Goal: Contribute content: Contribute content

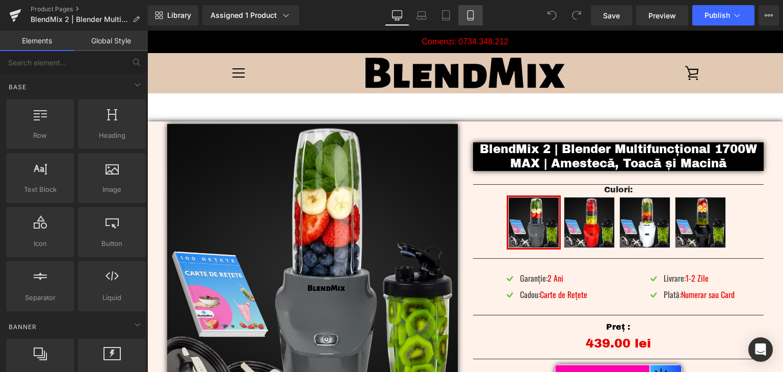
click at [475, 16] on icon at bounding box center [470, 15] width 10 height 10
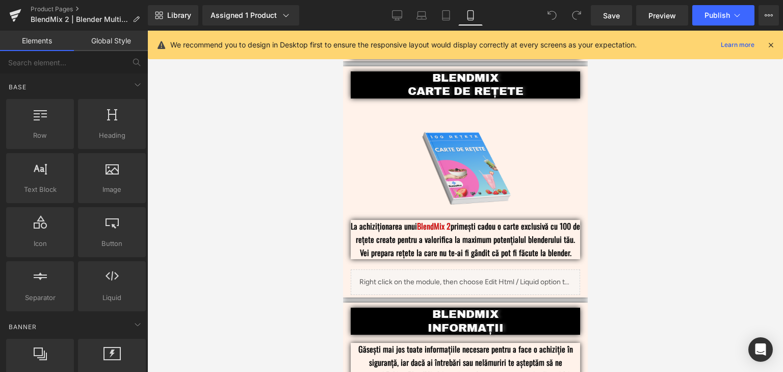
scroll to position [2570, 0]
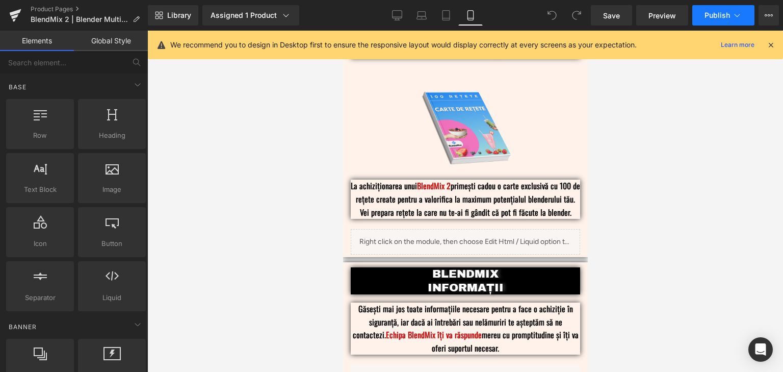
click at [711, 18] on span "Publish" at bounding box center [717, 15] width 25 height 8
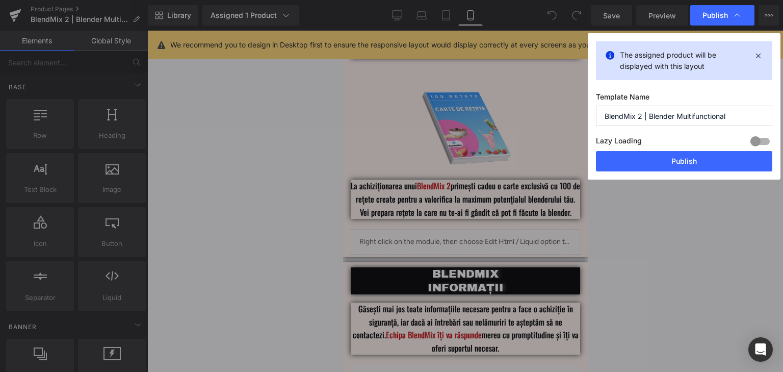
click at [695, 172] on div "The assigned product will be displayed with this layout Template Name BlendMix …" at bounding box center [684, 106] width 193 height 146
click at [706, 161] on button "Publish" at bounding box center [684, 161] width 176 height 20
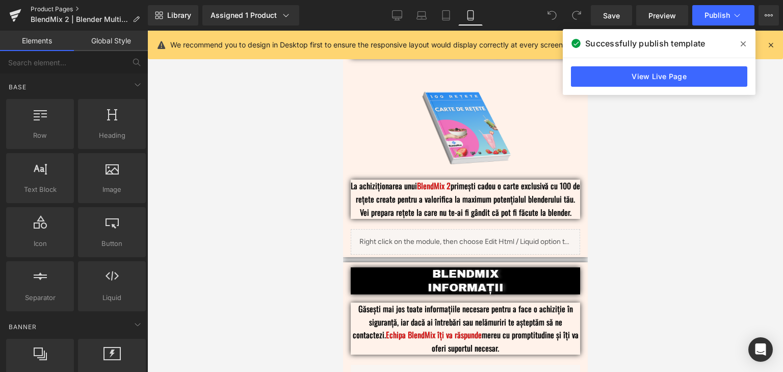
click at [47, 10] on link "Product Pages" at bounding box center [89, 9] width 117 height 8
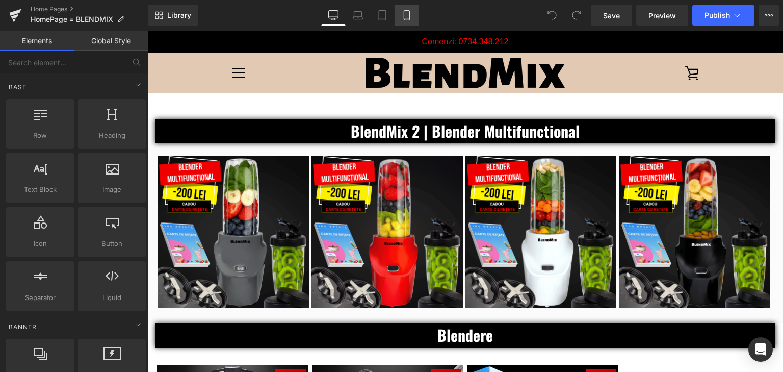
click at [416, 19] on link "Mobile" at bounding box center [407, 15] width 24 height 20
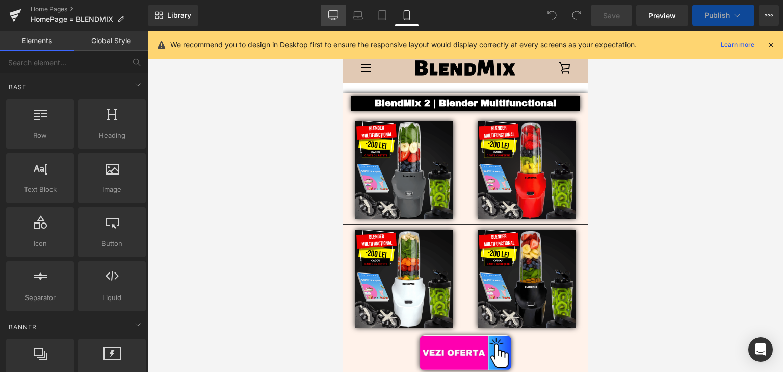
click at [334, 17] on icon at bounding box center [334, 17] width 10 height 0
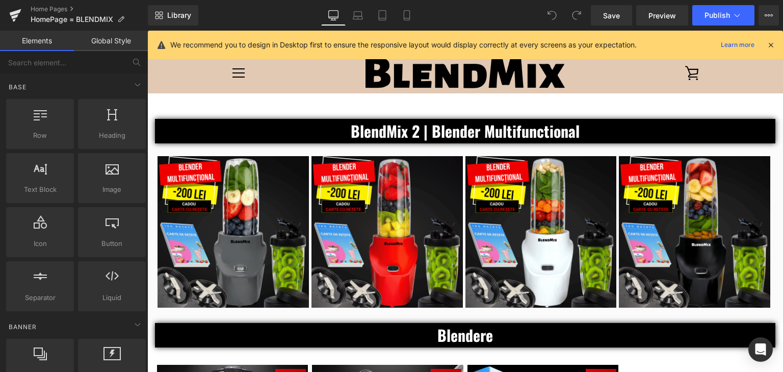
click at [538, 131] on b "BlendMix 2 | Blender Multifunctional" at bounding box center [465, 130] width 229 height 23
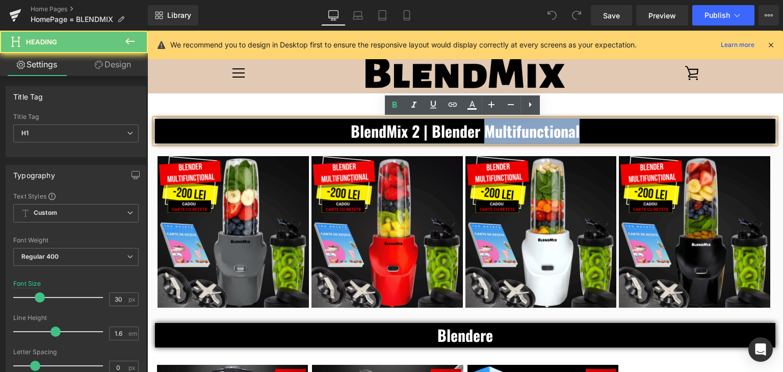
paste div
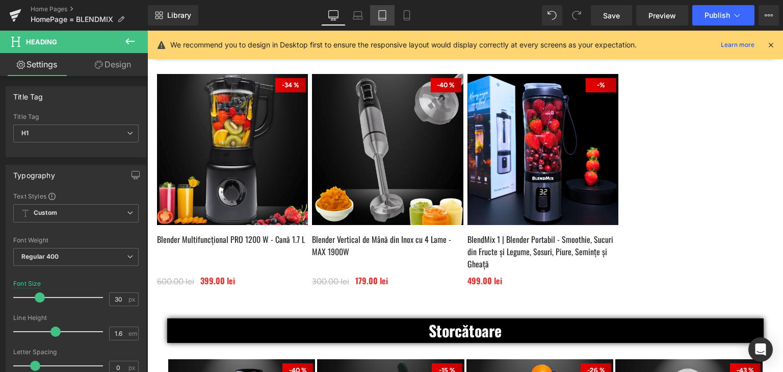
scroll to position [245, 0]
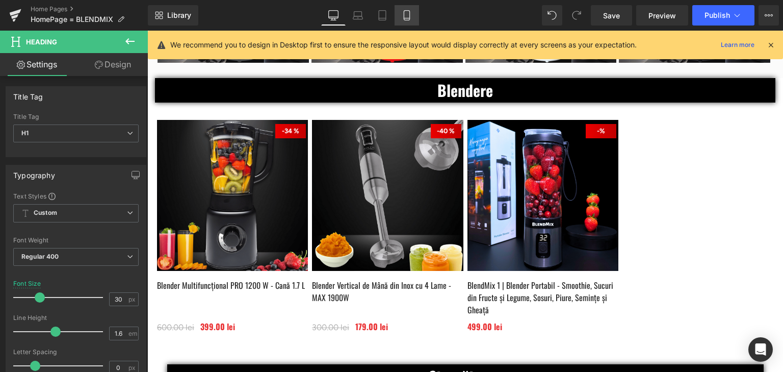
click at [406, 15] on icon at bounding box center [407, 15] width 10 height 10
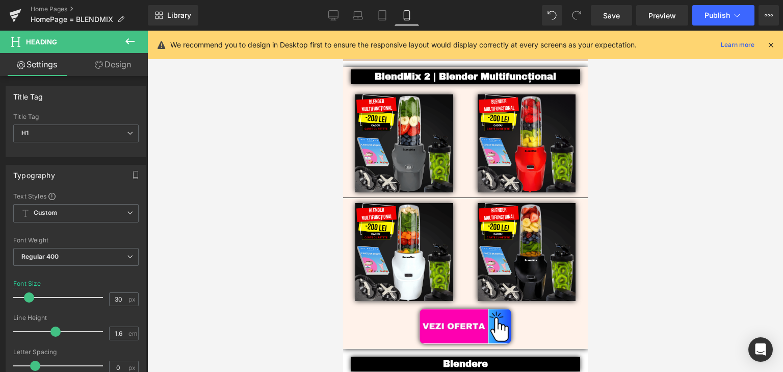
scroll to position [0, 0]
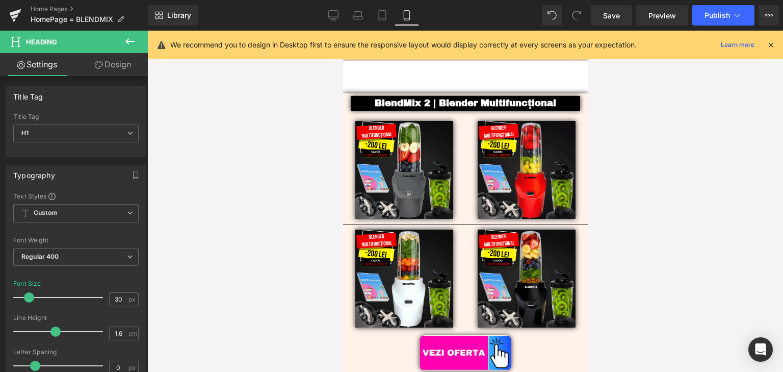
drag, startPoint x: 584, startPoint y: 88, endPoint x: 941, endPoint y: 55, distance: 358.4
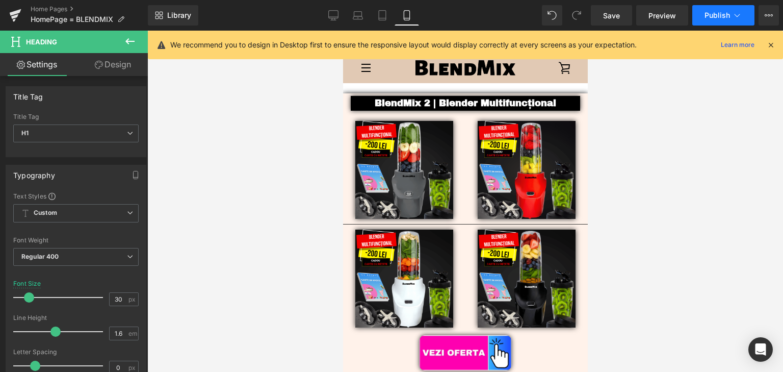
click at [716, 15] on span "Publish" at bounding box center [717, 15] width 25 height 8
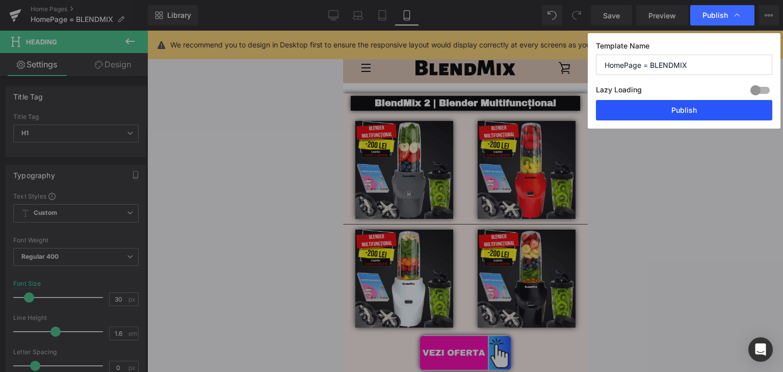
click at [697, 110] on button "Publish" at bounding box center [684, 110] width 176 height 20
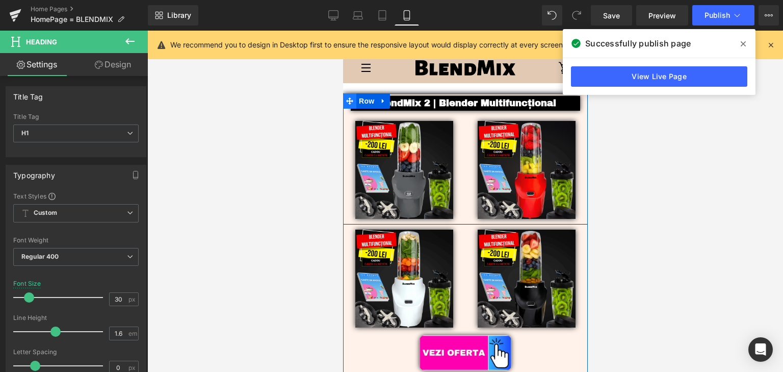
drag, startPoint x: 356, startPoint y: 101, endPoint x: 347, endPoint y: 101, distance: 8.7
click at [356, 101] on span "Row" at bounding box center [366, 100] width 20 height 15
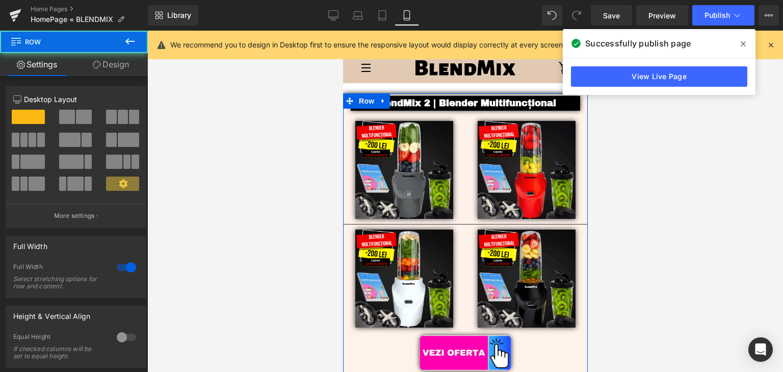
click at [116, 66] on link "Design" at bounding box center [111, 64] width 74 height 23
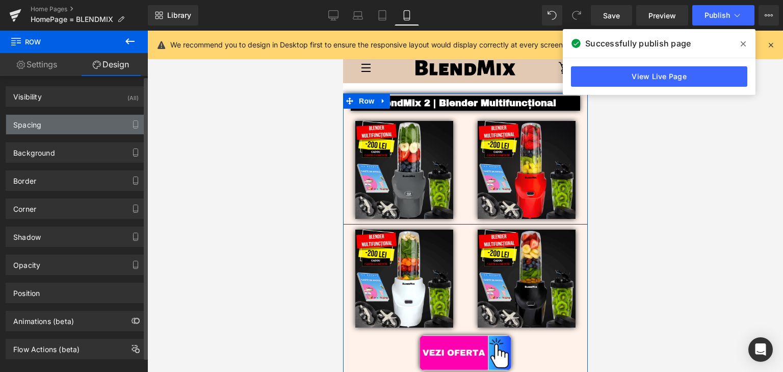
click at [59, 125] on div "Spacing" at bounding box center [76, 124] width 140 height 19
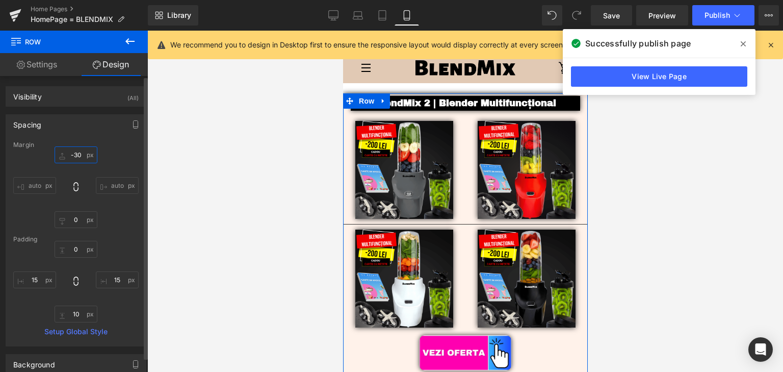
click at [74, 157] on input "text" at bounding box center [76, 154] width 43 height 17
type input "0"
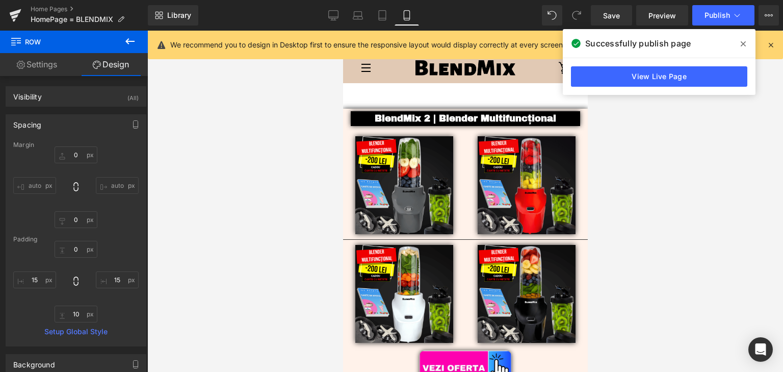
click at [716, 135] on div at bounding box center [465, 201] width 636 height 341
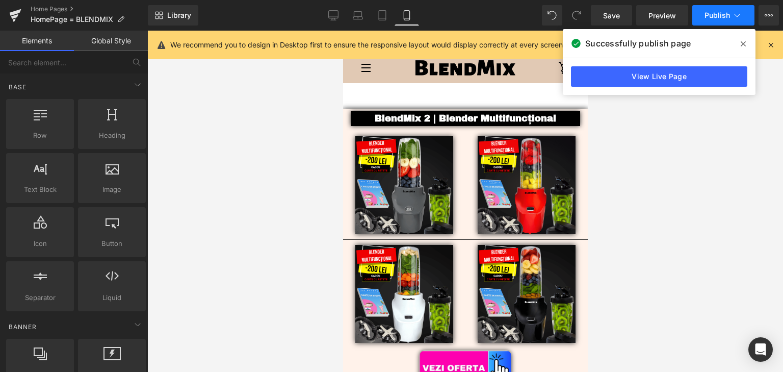
click at [715, 23] on button "Publish" at bounding box center [723, 15] width 62 height 20
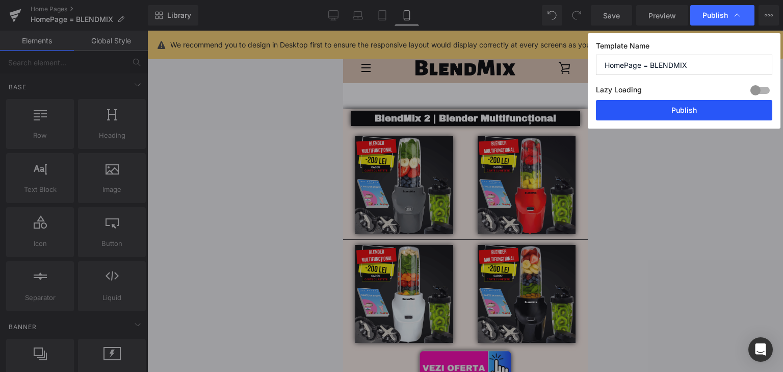
click at [695, 116] on button "Publish" at bounding box center [684, 110] width 176 height 20
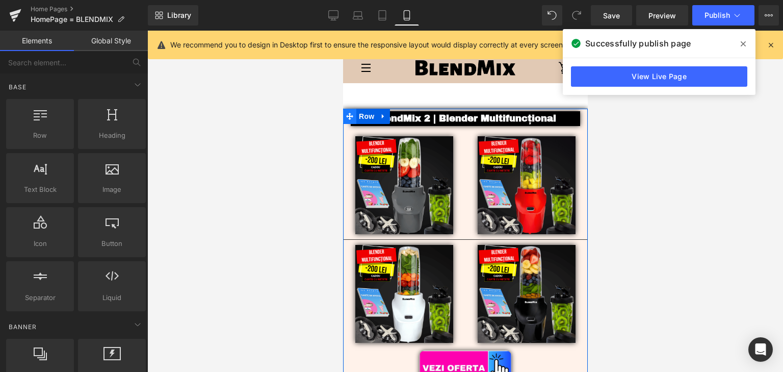
drag, startPoint x: 359, startPoint y: 118, endPoint x: 345, endPoint y: 118, distance: 14.8
click at [359, 118] on span "Row" at bounding box center [366, 116] width 20 height 15
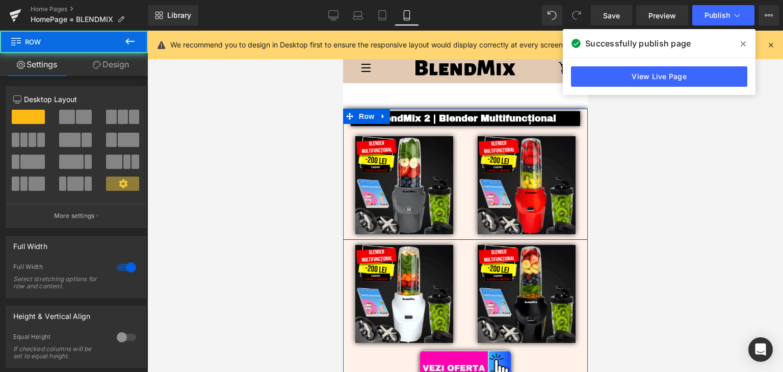
click at [122, 66] on link "Design" at bounding box center [111, 64] width 74 height 23
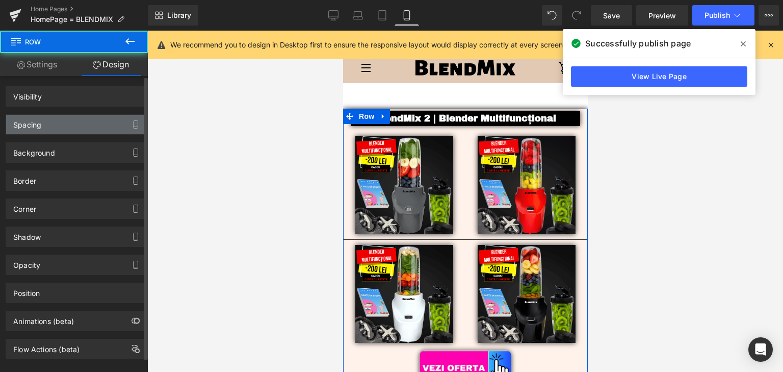
click at [55, 122] on div "Spacing" at bounding box center [76, 124] width 140 height 19
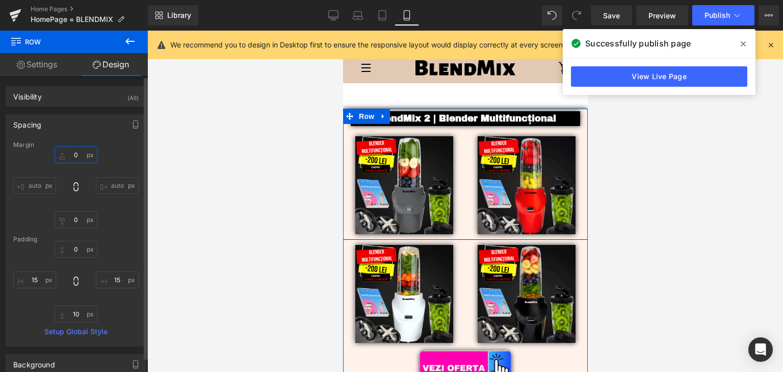
click at [71, 153] on input "0" at bounding box center [76, 154] width 43 height 17
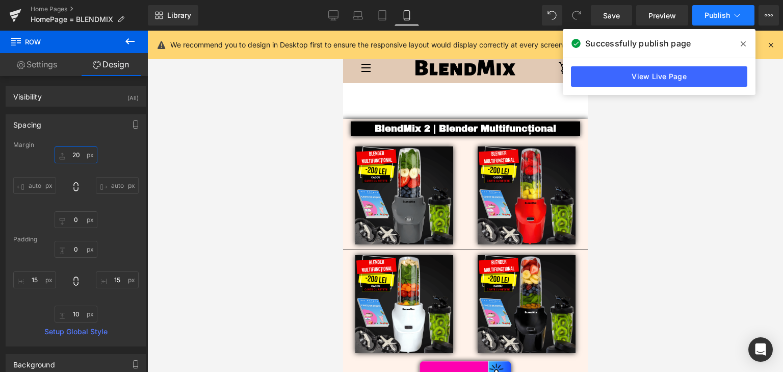
type input "20"
click at [720, 18] on span "Publish" at bounding box center [717, 15] width 25 height 8
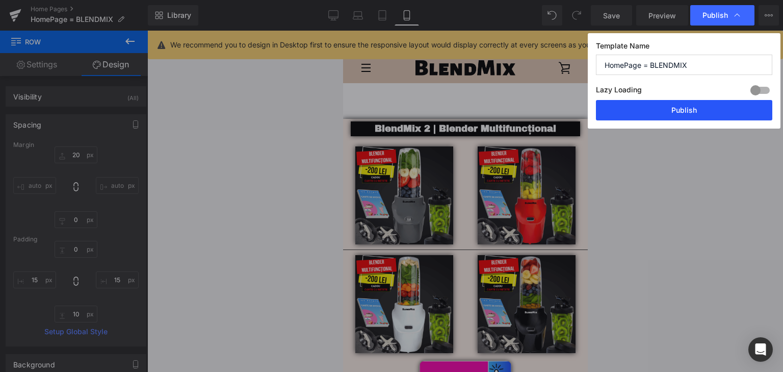
click at [695, 116] on button "Publish" at bounding box center [684, 110] width 176 height 20
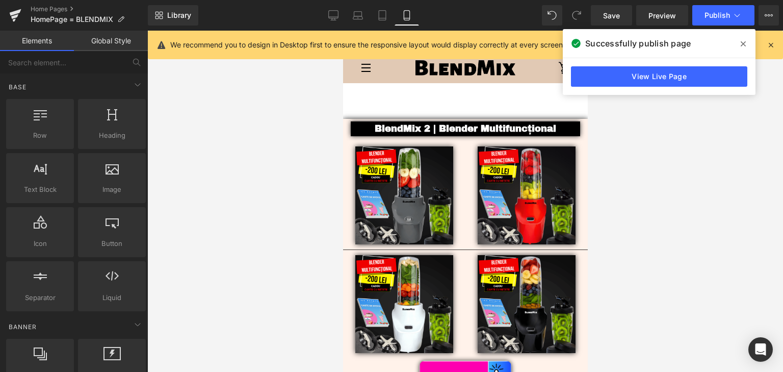
drag, startPoint x: 655, startPoint y: 216, endPoint x: 609, endPoint y: 257, distance: 61.4
click at [655, 216] on div at bounding box center [465, 201] width 636 height 341
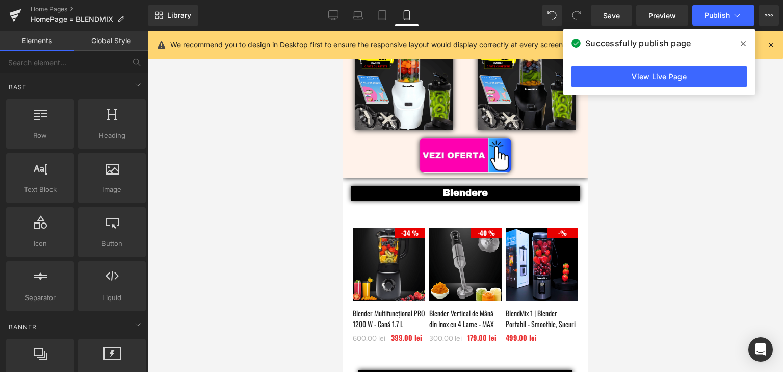
scroll to position [245, 0]
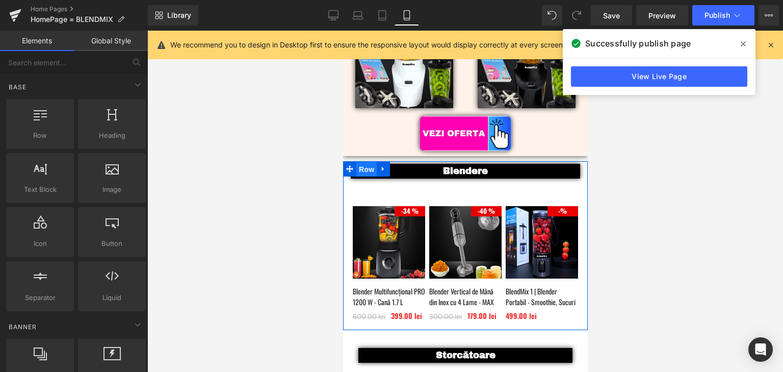
click at [369, 167] on span "Row" at bounding box center [366, 169] width 20 height 15
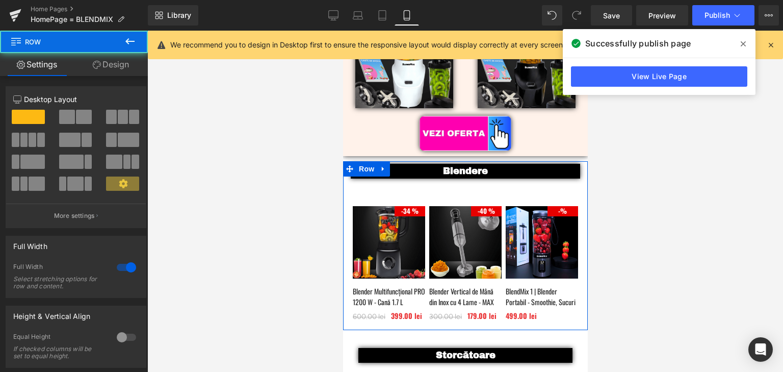
click at [121, 66] on link "Design" at bounding box center [111, 64] width 74 height 23
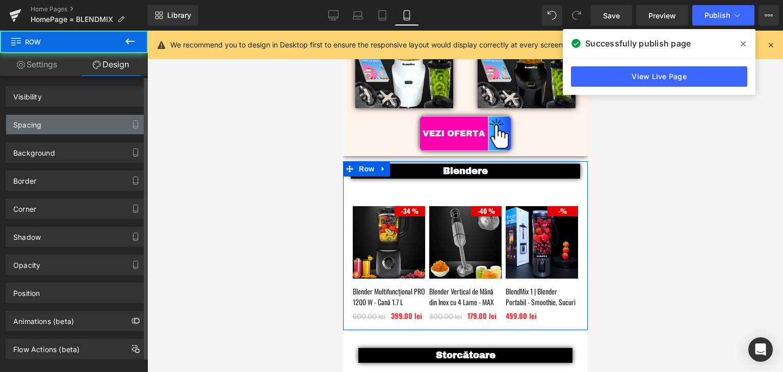
click at [71, 123] on div "Spacing" at bounding box center [76, 124] width 140 height 19
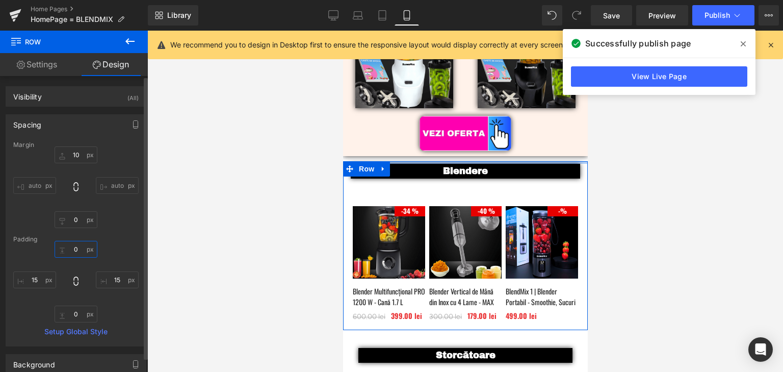
click at [82, 246] on input "0" at bounding box center [76, 249] width 43 height 17
click at [79, 152] on input "10" at bounding box center [76, 154] width 43 height 17
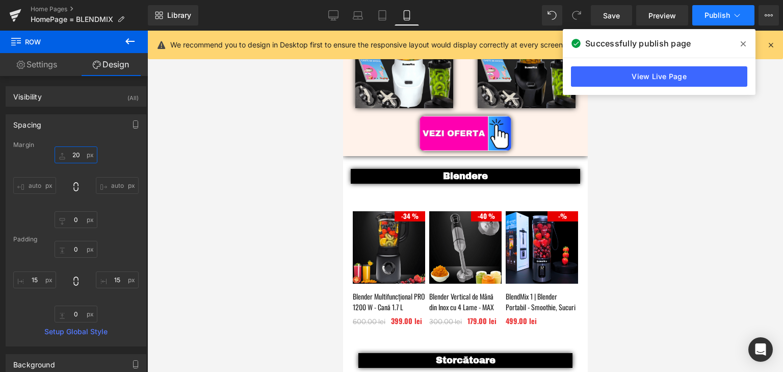
type input "20"
click at [711, 16] on span "Publish" at bounding box center [717, 15] width 25 height 8
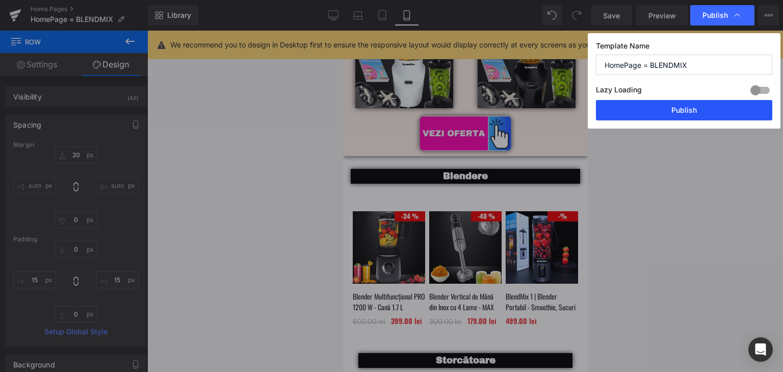
click at [718, 106] on button "Publish" at bounding box center [684, 110] width 176 height 20
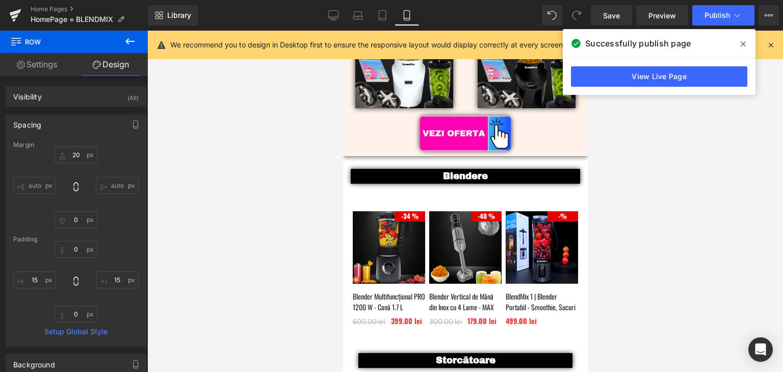
scroll to position [0, 0]
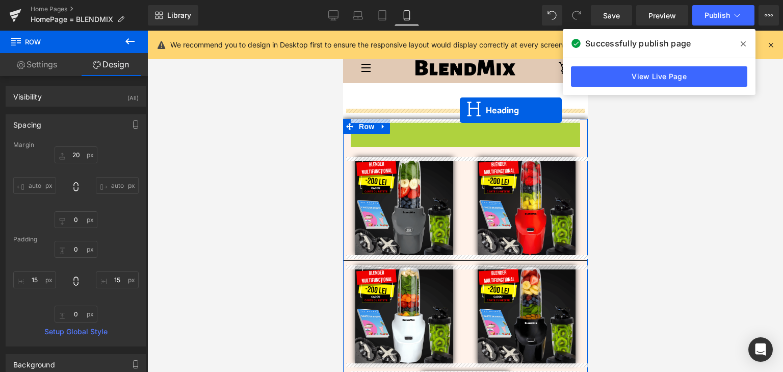
drag, startPoint x: 455, startPoint y: 133, endPoint x: 873, endPoint y: 84, distance: 421.4
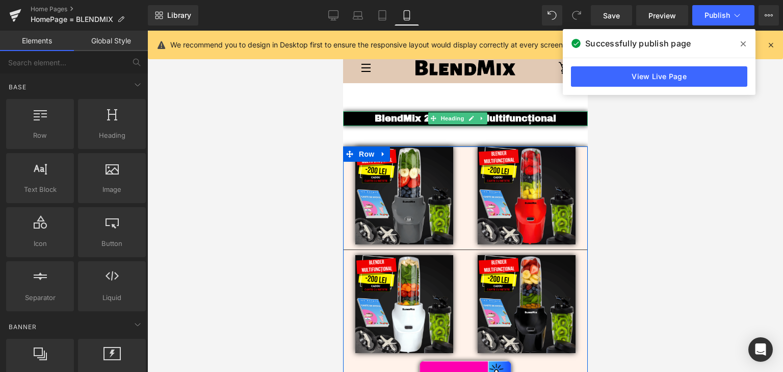
click at [653, 188] on div at bounding box center [465, 201] width 636 height 341
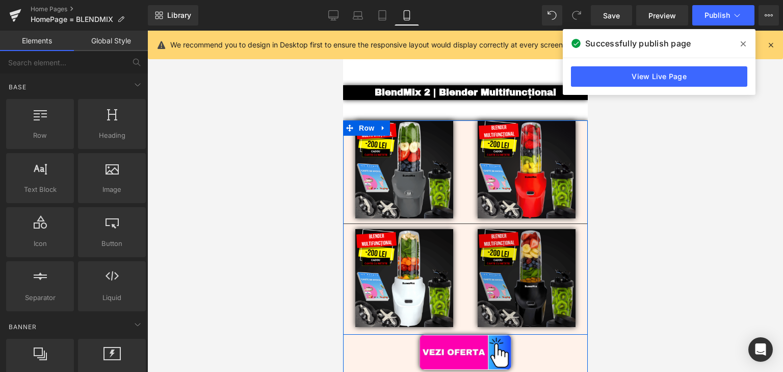
scroll to position [41, 0]
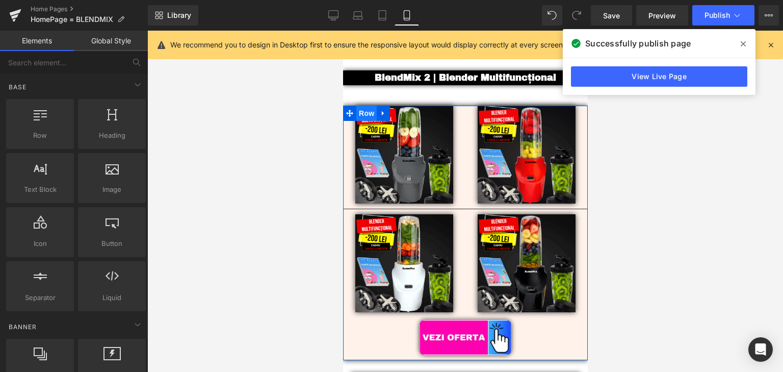
click at [366, 115] on span "Row" at bounding box center [366, 113] width 20 height 15
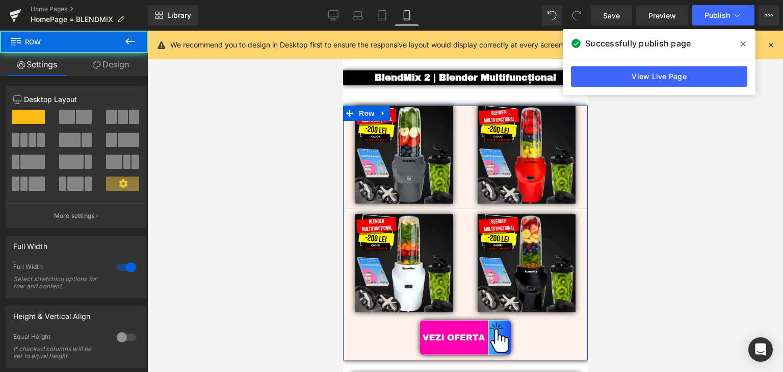
click at [113, 66] on link "Design" at bounding box center [111, 64] width 74 height 23
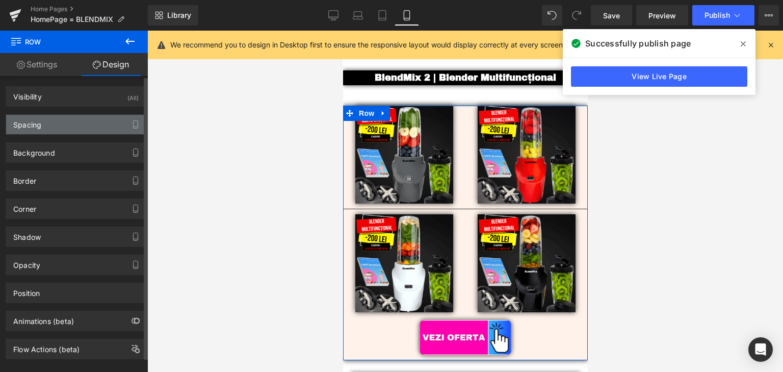
click at [51, 126] on div "Spacing" at bounding box center [76, 124] width 140 height 19
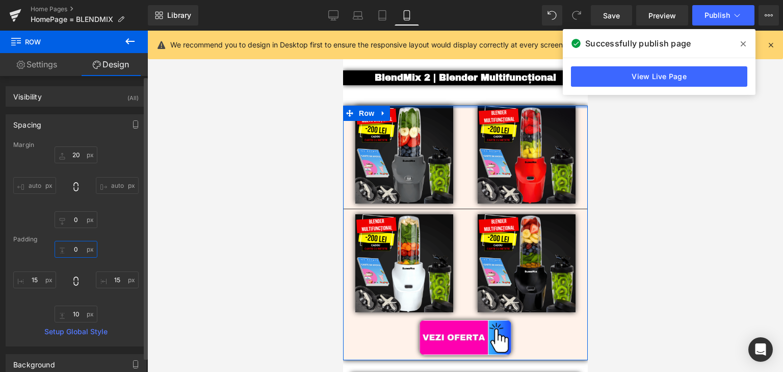
click at [75, 249] on input "text" at bounding box center [76, 249] width 43 height 17
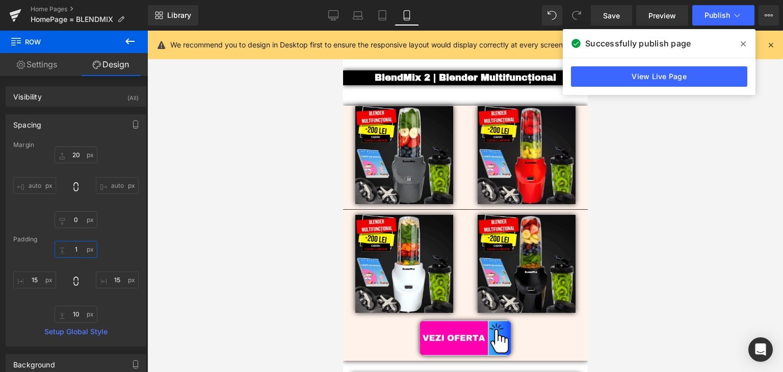
type input "10"
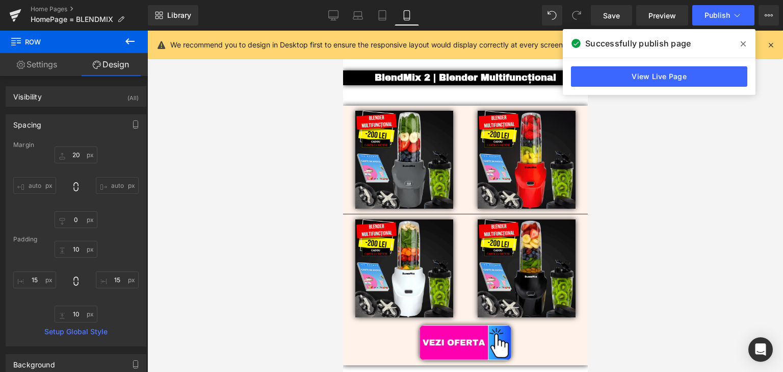
click at [665, 187] on div at bounding box center [465, 201] width 636 height 341
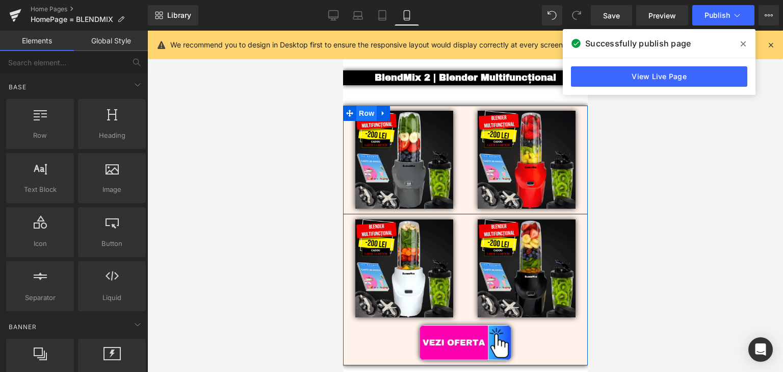
drag, startPoint x: 365, startPoint y: 115, endPoint x: 668, endPoint y: 150, distance: 305.4
click at [365, 115] on span "Row" at bounding box center [366, 113] width 20 height 15
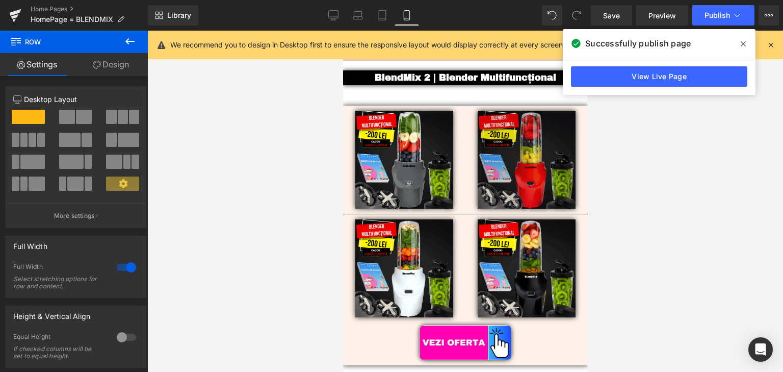
scroll to position [0, 0]
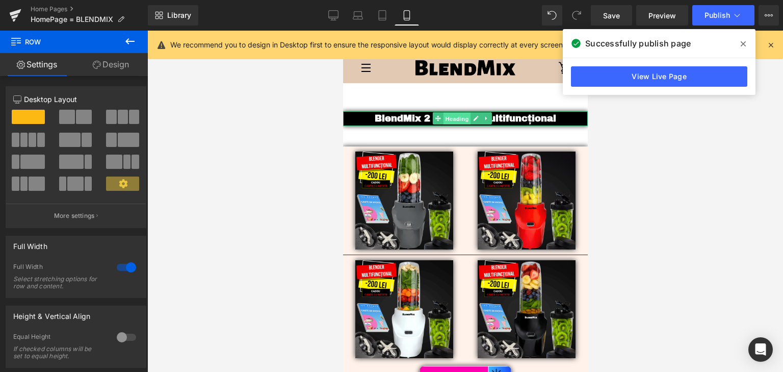
click at [449, 119] on span "Heading" at bounding box center [457, 119] width 28 height 12
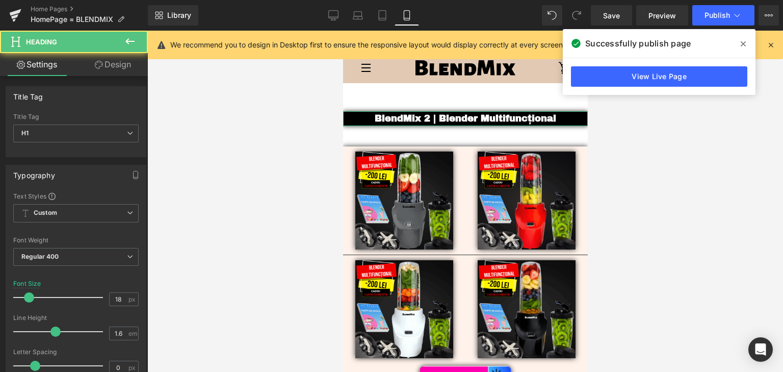
click at [129, 65] on link "Design" at bounding box center [113, 64] width 74 height 23
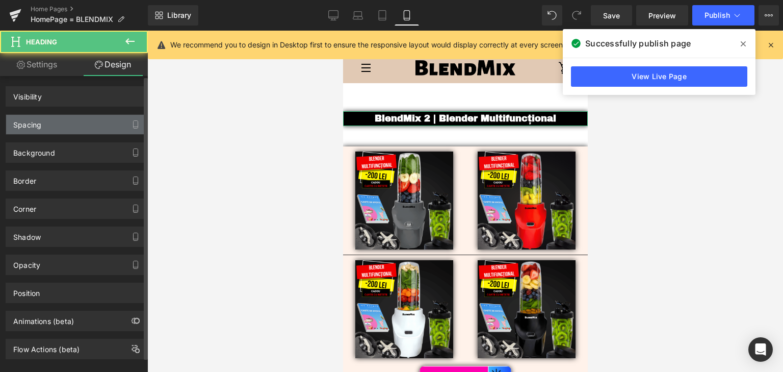
click at [40, 128] on div "Spacing" at bounding box center [27, 122] width 28 height 14
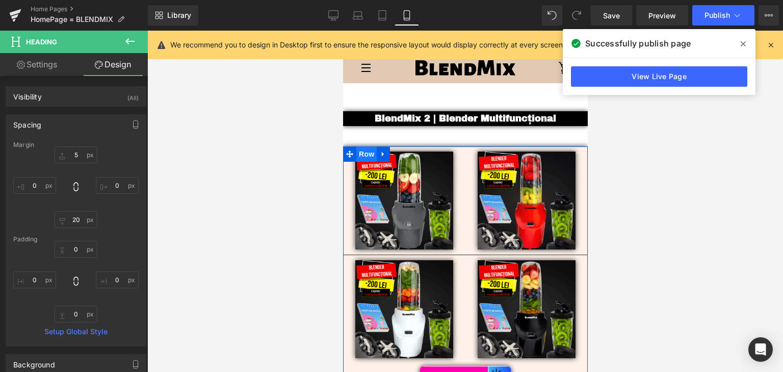
drag, startPoint x: 367, startPoint y: 151, endPoint x: 546, endPoint y: 174, distance: 180.4
click at [367, 151] on span "Row" at bounding box center [366, 153] width 20 height 15
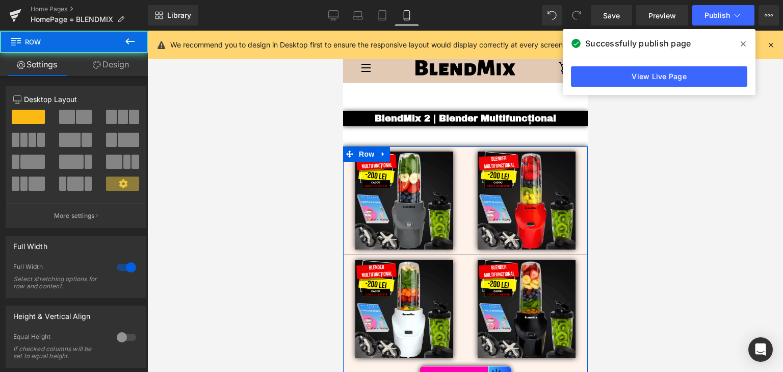
click at [133, 67] on link "Design" at bounding box center [111, 64] width 74 height 23
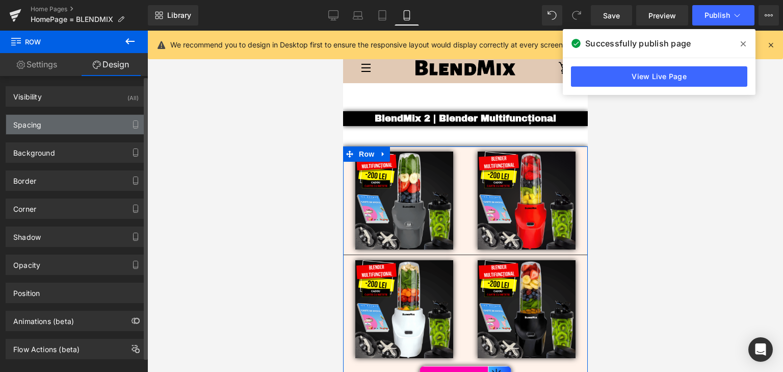
click at [64, 129] on div "Spacing" at bounding box center [76, 124] width 140 height 19
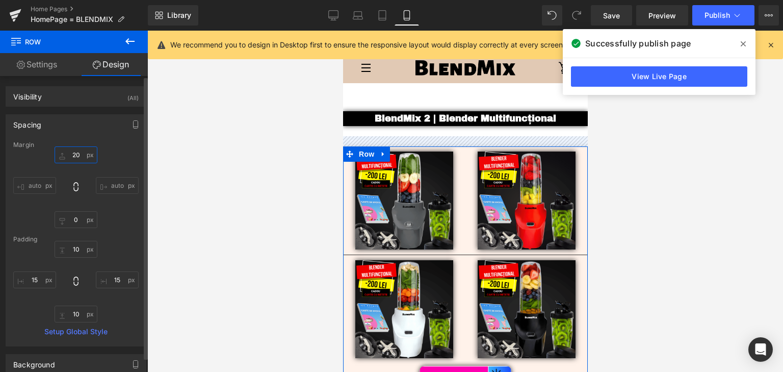
click at [77, 151] on input "text" at bounding box center [76, 154] width 43 height 17
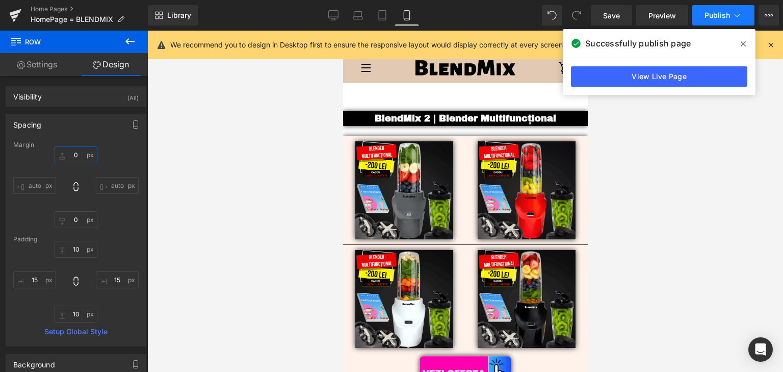
type input "0"
click at [721, 18] on span "Publish" at bounding box center [717, 15] width 25 height 8
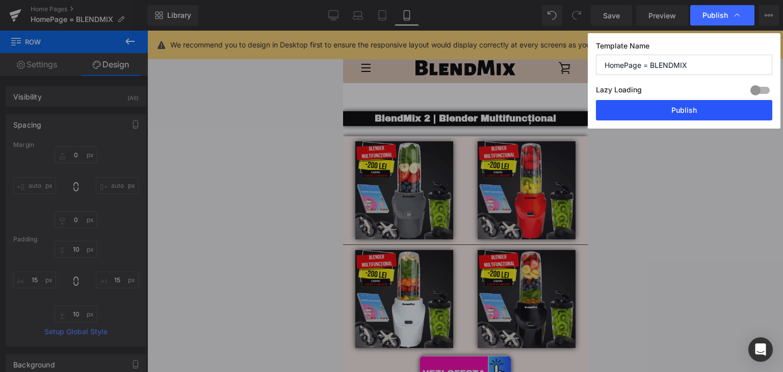
click at [710, 112] on button "Publish" at bounding box center [684, 110] width 176 height 20
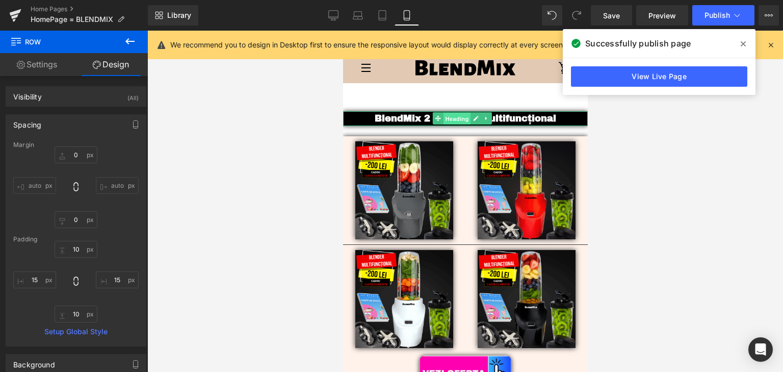
click at [447, 116] on span "Heading" at bounding box center [457, 119] width 28 height 12
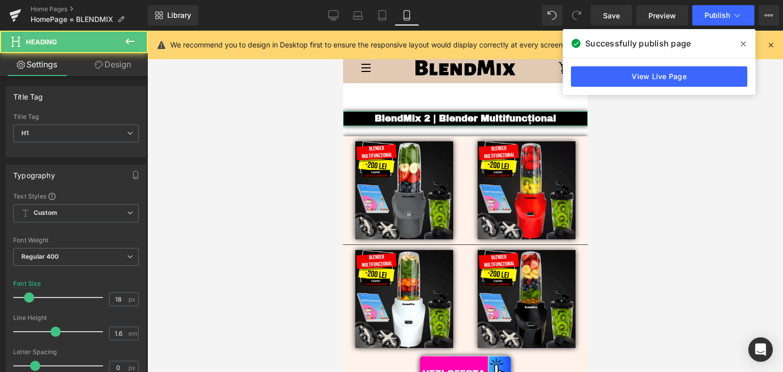
click at [131, 65] on link "Design" at bounding box center [113, 64] width 74 height 23
click at [0, 0] on div "Spacing" at bounding box center [0, 0] width 0 height 0
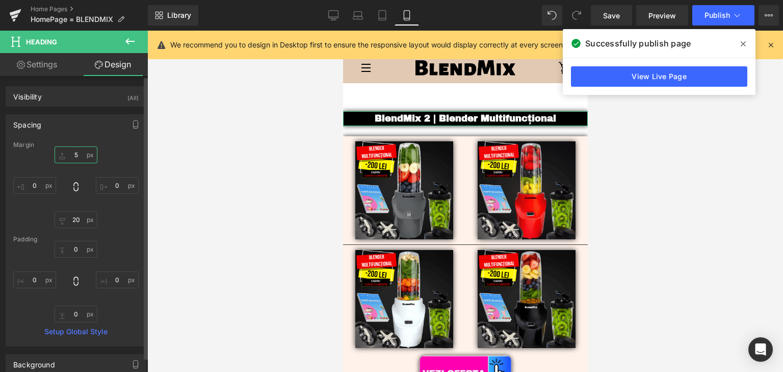
click at [73, 154] on input "text" at bounding box center [76, 154] width 43 height 17
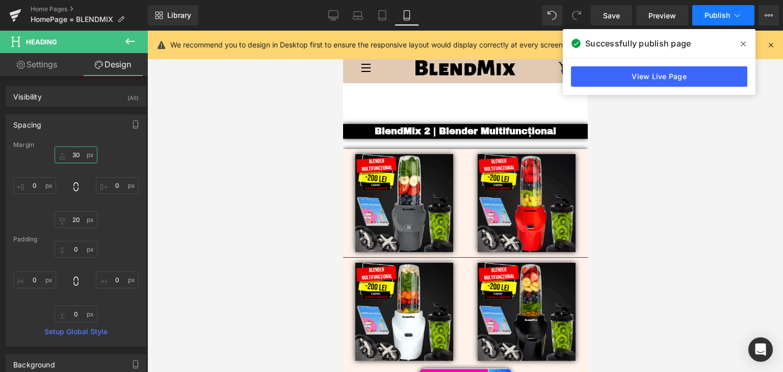
type input "30"
click at [708, 14] on span "Publish" at bounding box center [717, 15] width 25 height 8
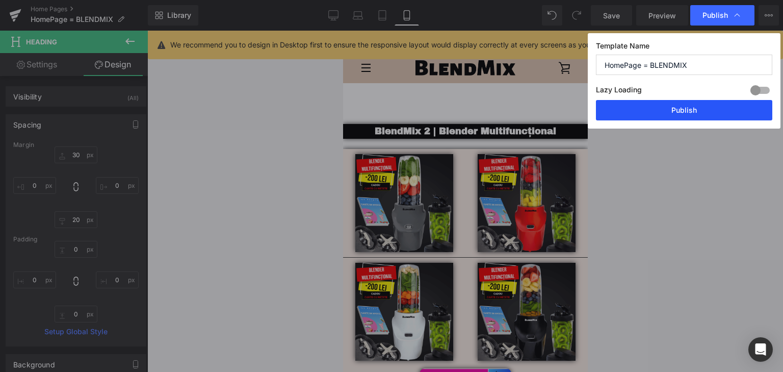
click at [712, 115] on button "Publish" at bounding box center [684, 110] width 176 height 20
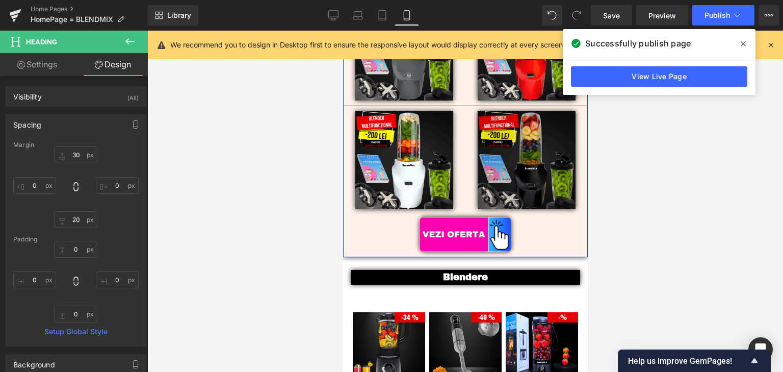
scroll to position [163, 0]
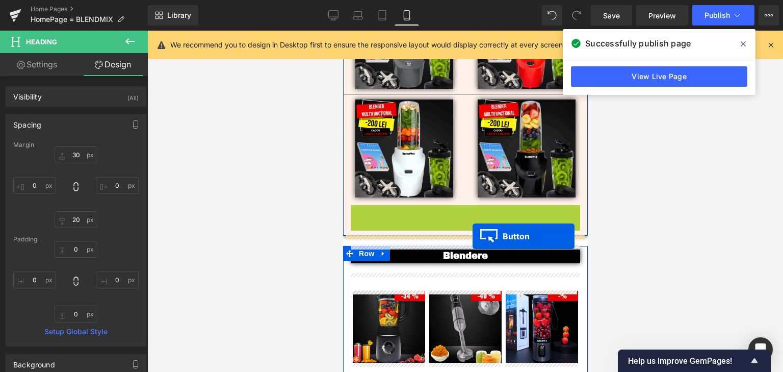
drag, startPoint x: 457, startPoint y: 223, endPoint x: 471, endPoint y: 236, distance: 18.8
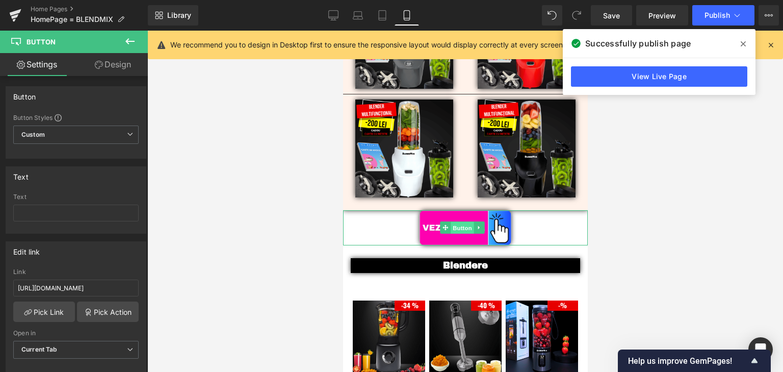
click at [460, 228] on span "Button" at bounding box center [461, 228] width 23 height 12
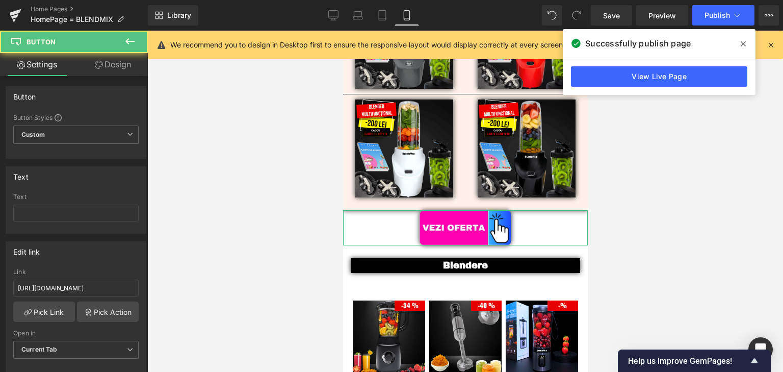
click at [120, 67] on link "Design" at bounding box center [113, 64] width 74 height 23
click at [0, 0] on div "Spacing" at bounding box center [0, 0] width 0 height 0
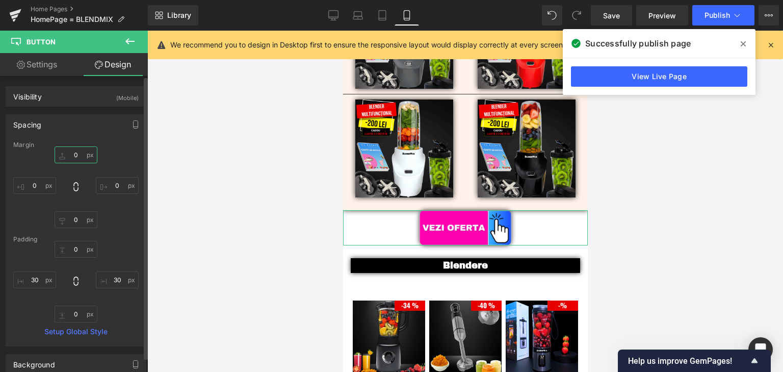
click at [73, 151] on input "text" at bounding box center [76, 154] width 43 height 17
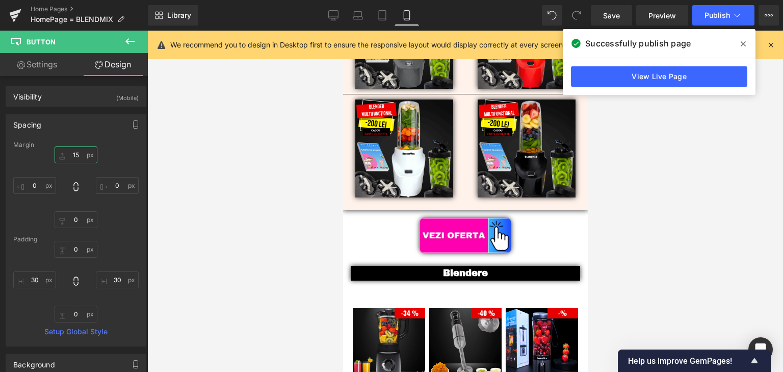
type input "1"
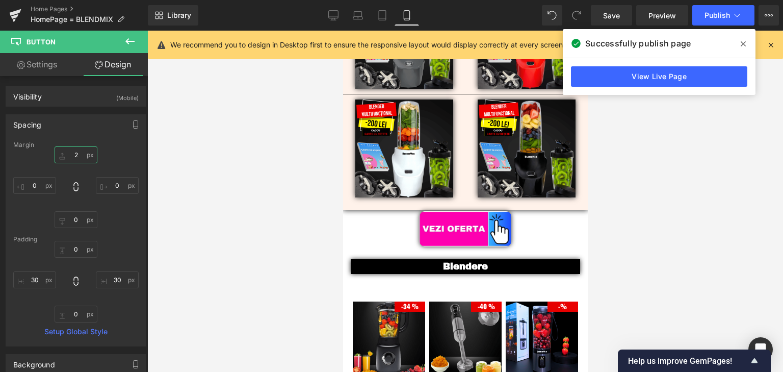
type input "20"
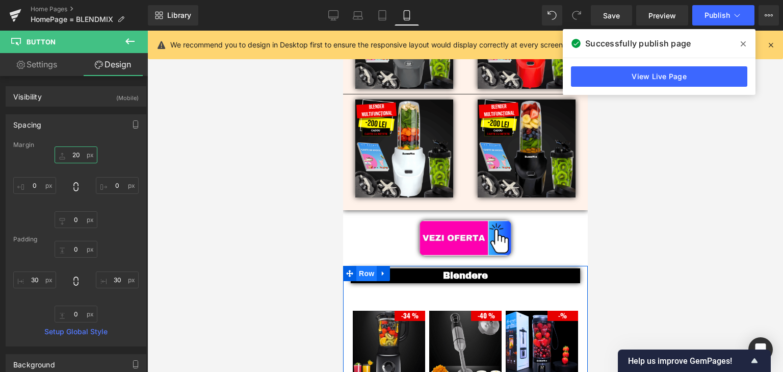
drag, startPoint x: 367, startPoint y: 272, endPoint x: 569, endPoint y: 219, distance: 209.4
click at [367, 272] on span "Row" at bounding box center [366, 273] width 20 height 15
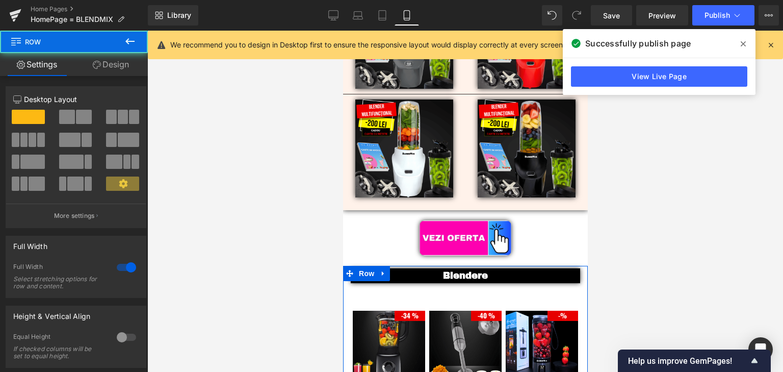
click at [112, 66] on link "Design" at bounding box center [111, 64] width 74 height 23
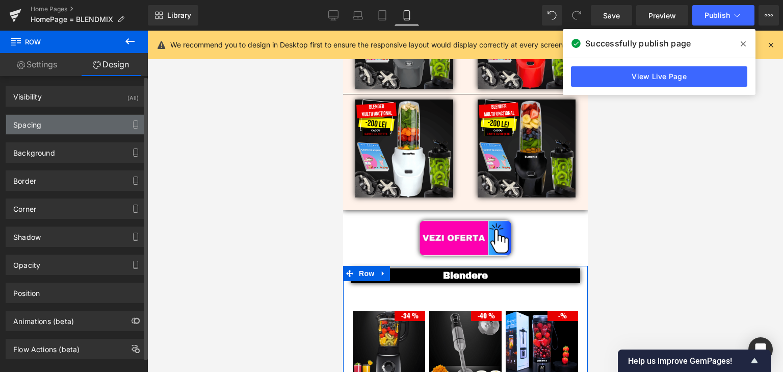
click at [59, 132] on div "Spacing" at bounding box center [76, 124] width 140 height 19
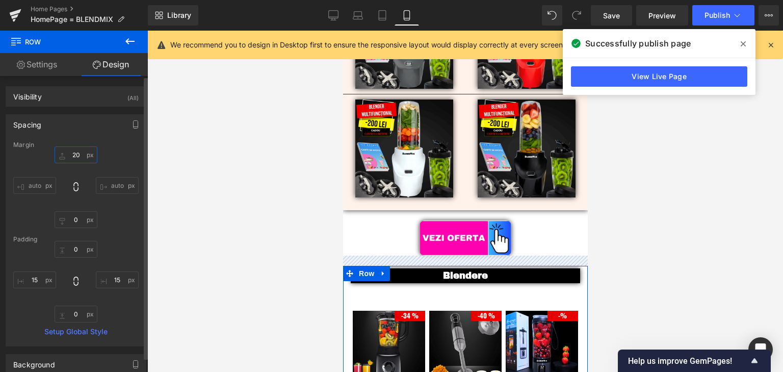
click at [76, 153] on input "text" at bounding box center [76, 154] width 43 height 17
type input "30"
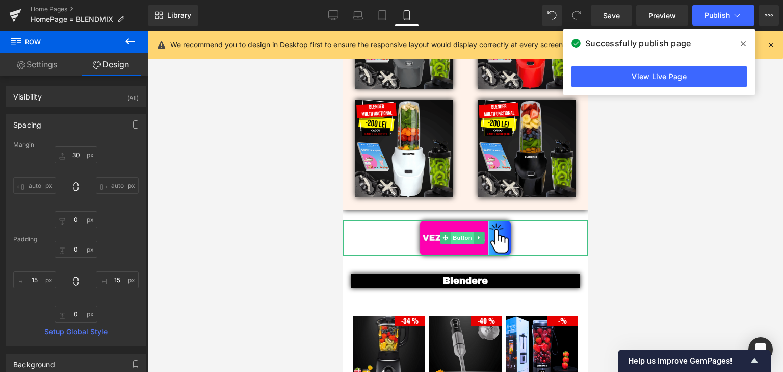
click at [464, 237] on span "Button" at bounding box center [461, 237] width 23 height 12
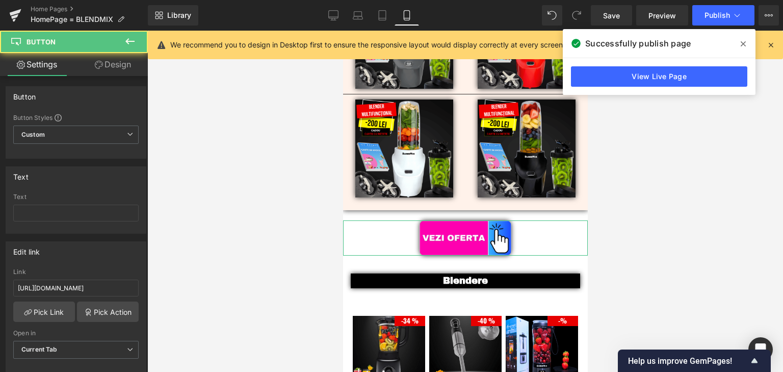
click at [118, 63] on link "Design" at bounding box center [113, 64] width 74 height 23
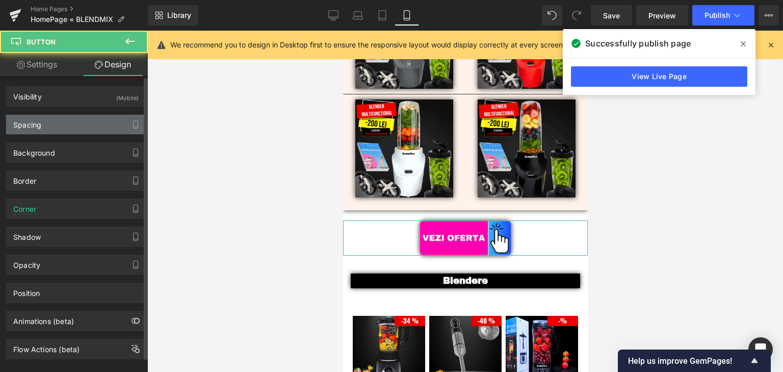
click at [53, 128] on div "Spacing" at bounding box center [76, 124] width 140 height 19
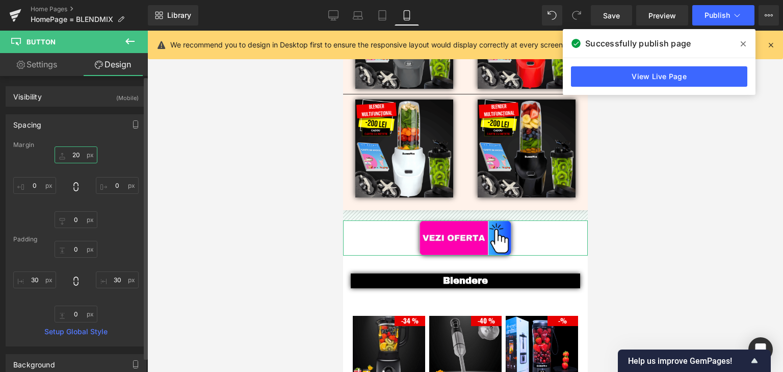
click at [77, 151] on input "text" at bounding box center [76, 154] width 43 height 17
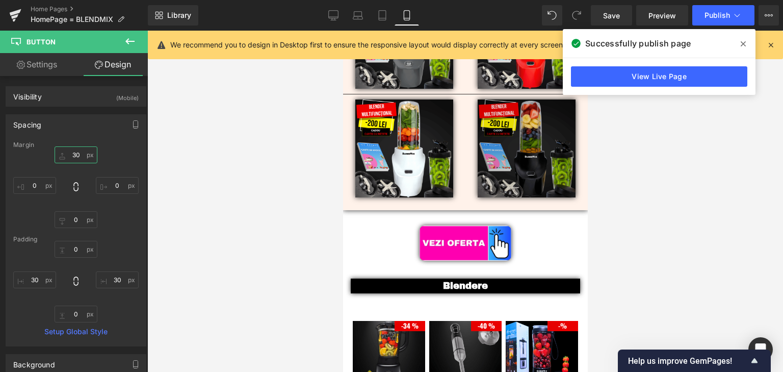
scroll to position [41, 0]
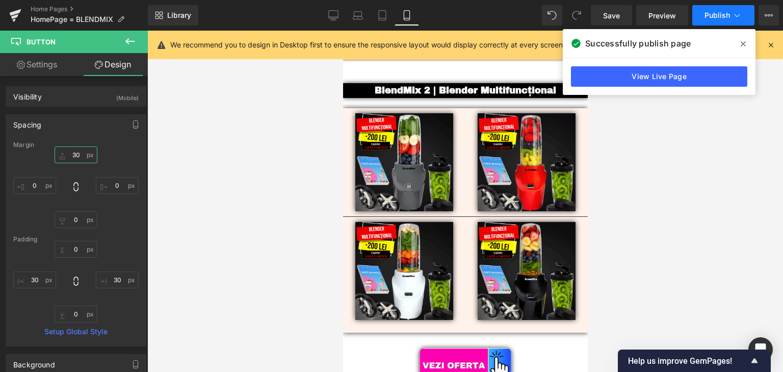
type input "30"
click at [719, 18] on span "Publish" at bounding box center [717, 15] width 25 height 8
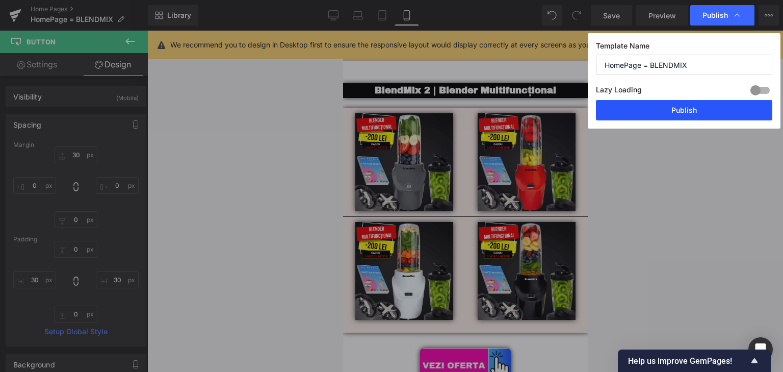
click at [712, 107] on button "Publish" at bounding box center [684, 110] width 176 height 20
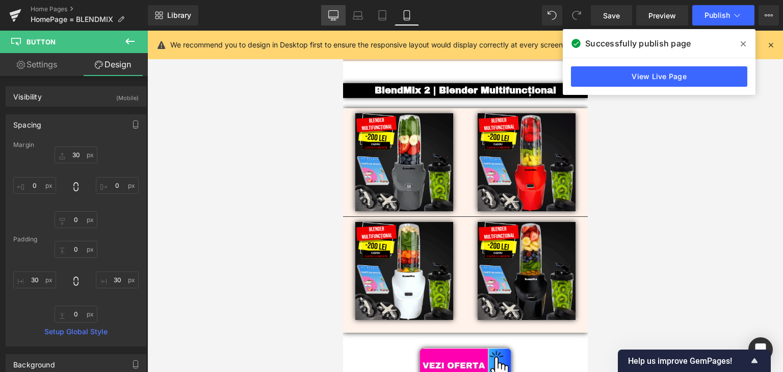
click at [326, 14] on link "Desktop" at bounding box center [333, 15] width 24 height 20
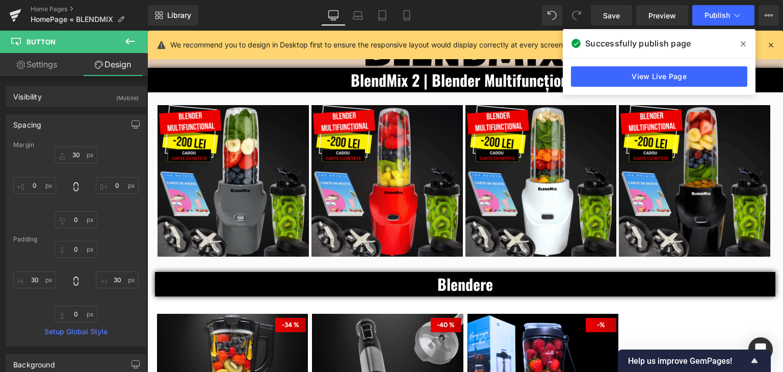
scroll to position [0, 0]
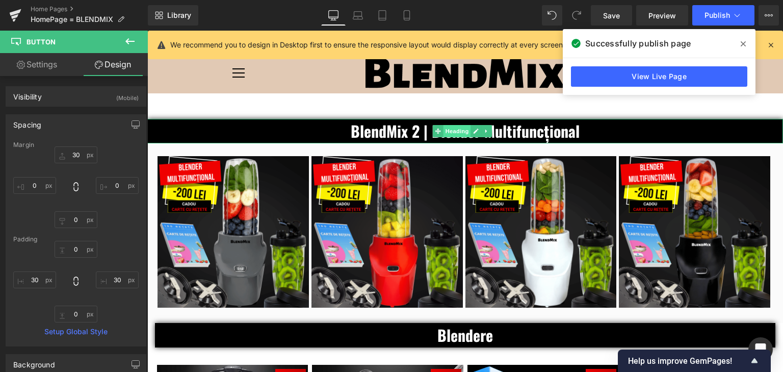
click at [452, 132] on span "Heading" at bounding box center [457, 131] width 28 height 12
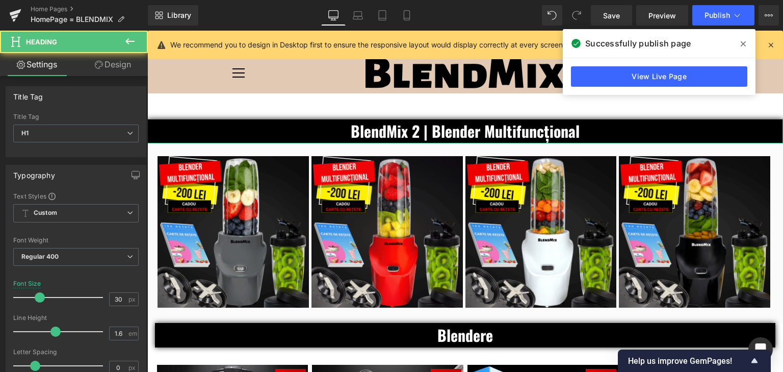
drag, startPoint x: 122, startPoint y: 70, endPoint x: 55, endPoint y: 123, distance: 86.0
click at [122, 70] on link "Design" at bounding box center [113, 64] width 74 height 23
click at [0, 0] on div "Spacing" at bounding box center [0, 0] width 0 height 0
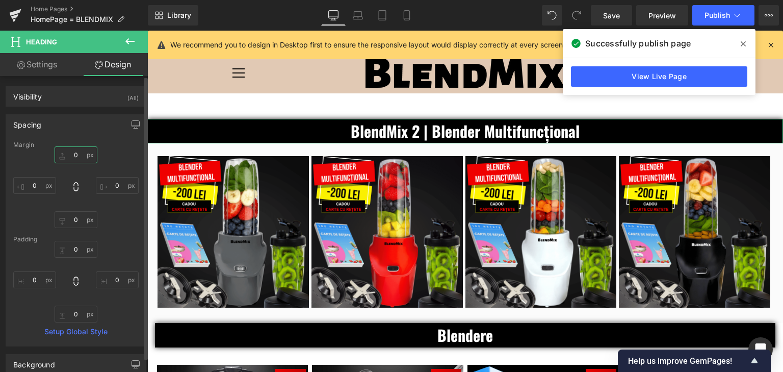
click at [76, 152] on input "text" at bounding box center [76, 154] width 43 height 17
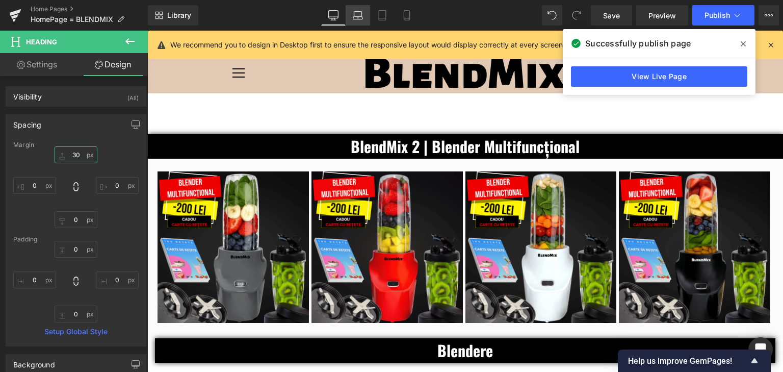
type input "30"
click at [354, 14] on icon at bounding box center [358, 15] width 10 height 10
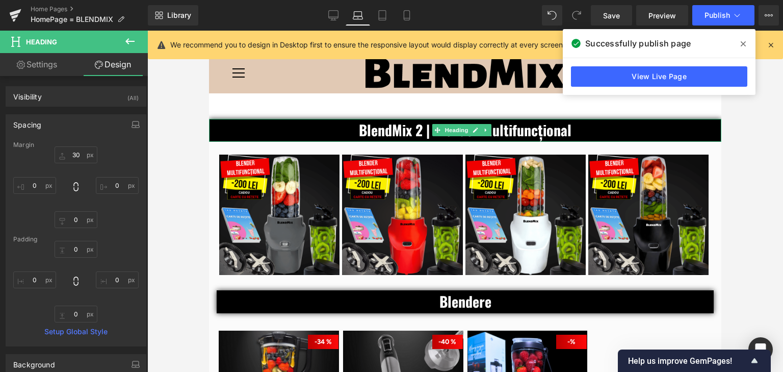
click at [461, 134] on span "Heading" at bounding box center [457, 130] width 28 height 12
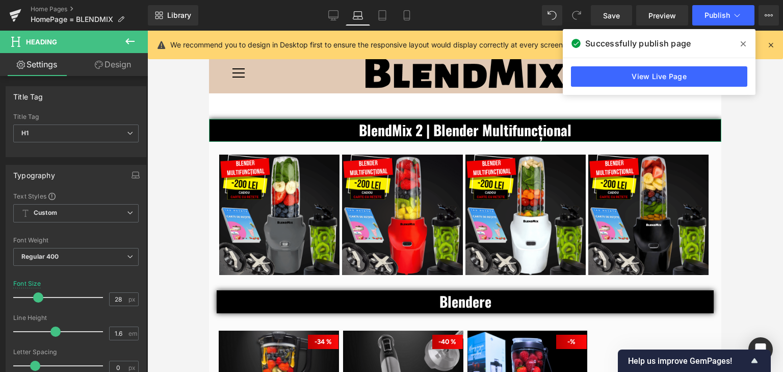
click at [122, 66] on link "Design" at bounding box center [113, 64] width 74 height 23
click at [0, 0] on div "Spacing" at bounding box center [0, 0] width 0 height 0
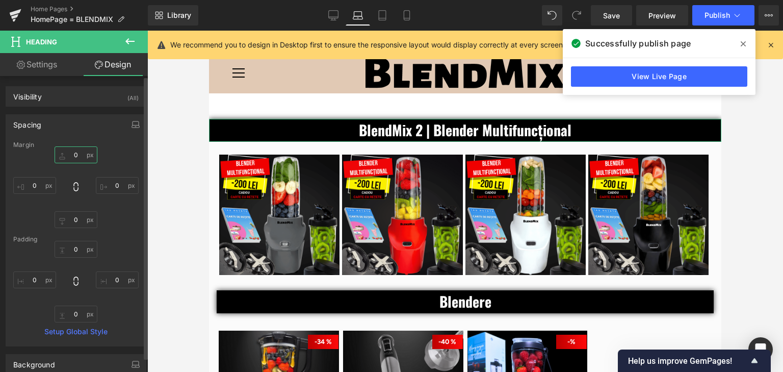
click at [75, 154] on input "text" at bounding box center [76, 154] width 43 height 17
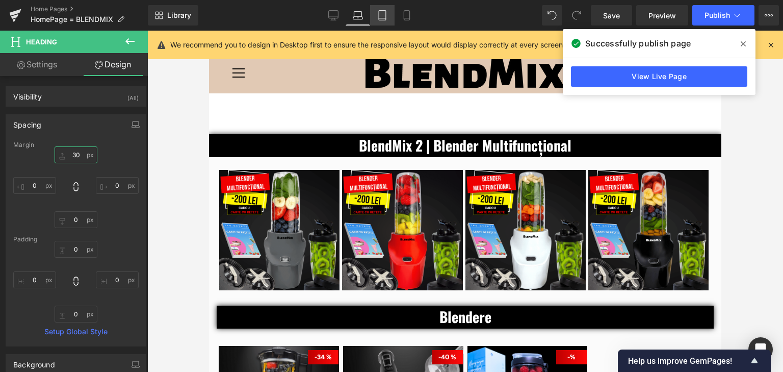
type input "30"
click at [384, 9] on link "Tablet" at bounding box center [382, 15] width 24 height 20
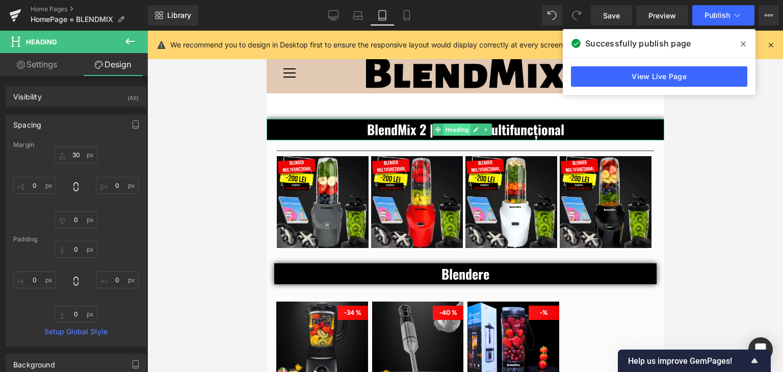
click at [462, 128] on span "Heading" at bounding box center [457, 129] width 28 height 12
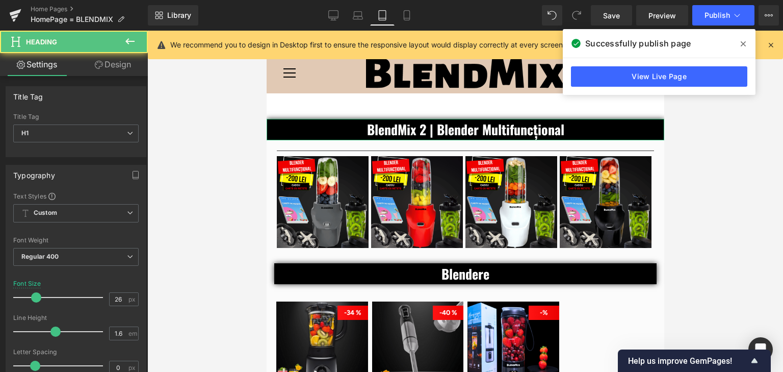
click at [131, 67] on link "Design" at bounding box center [113, 64] width 74 height 23
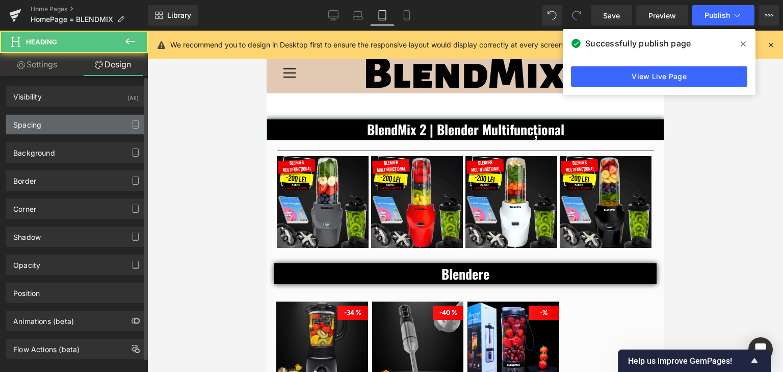
click at [48, 124] on div "Spacing" at bounding box center [76, 124] width 140 height 19
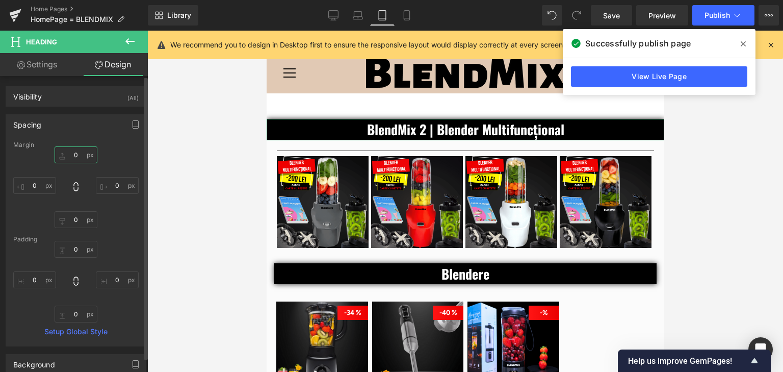
click at [74, 152] on input "text" at bounding box center [76, 154] width 43 height 17
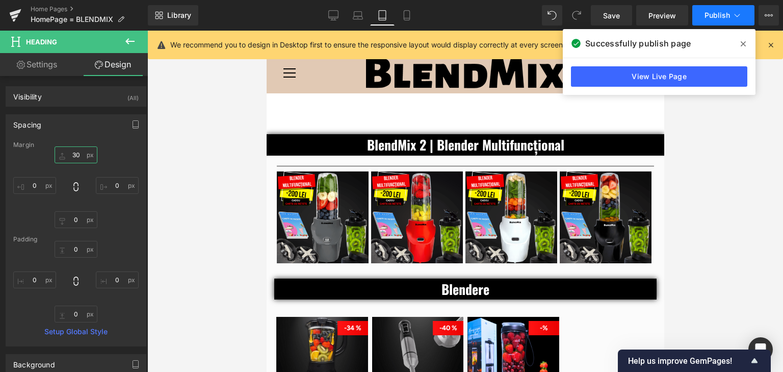
type input "30"
click at [711, 16] on span "Publish" at bounding box center [717, 15] width 25 height 8
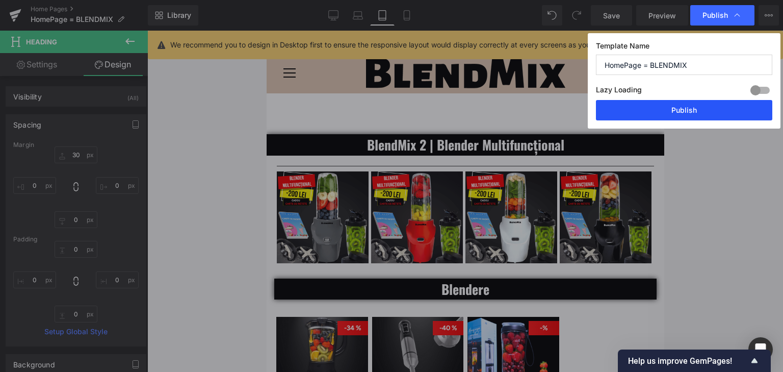
click at [737, 108] on button "Publish" at bounding box center [684, 110] width 176 height 20
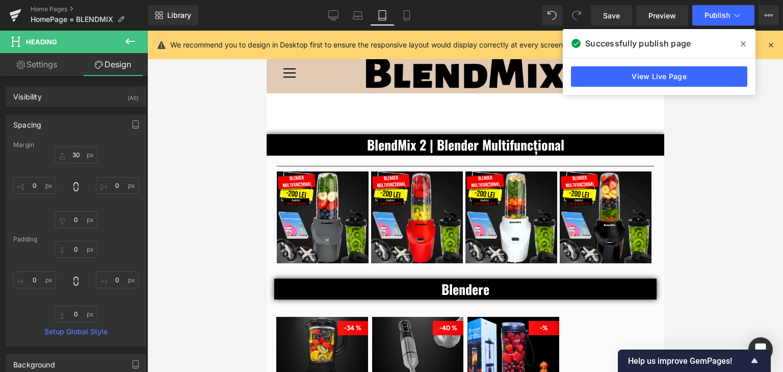
drag, startPoint x: 401, startPoint y: 16, endPoint x: 600, endPoint y: 136, distance: 231.7
click at [402, 16] on icon at bounding box center [407, 15] width 10 height 10
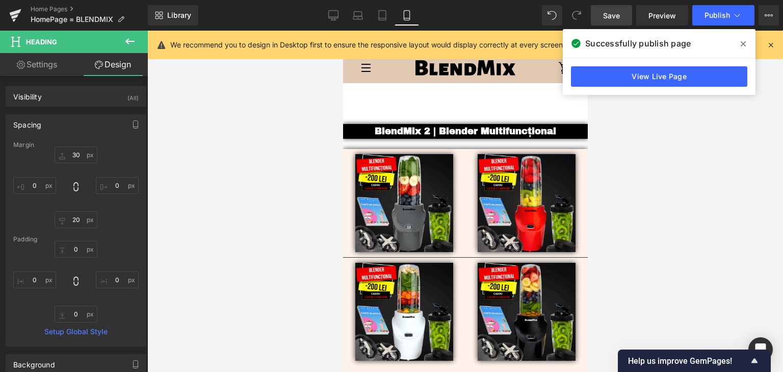
click at [618, 9] on link "Save" at bounding box center [611, 15] width 41 height 20
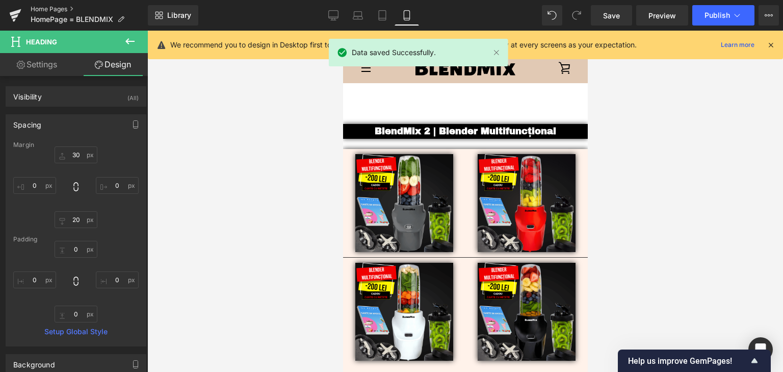
click at [42, 10] on link "Home Pages" at bounding box center [89, 9] width 117 height 8
